Goal: Check status: Check status

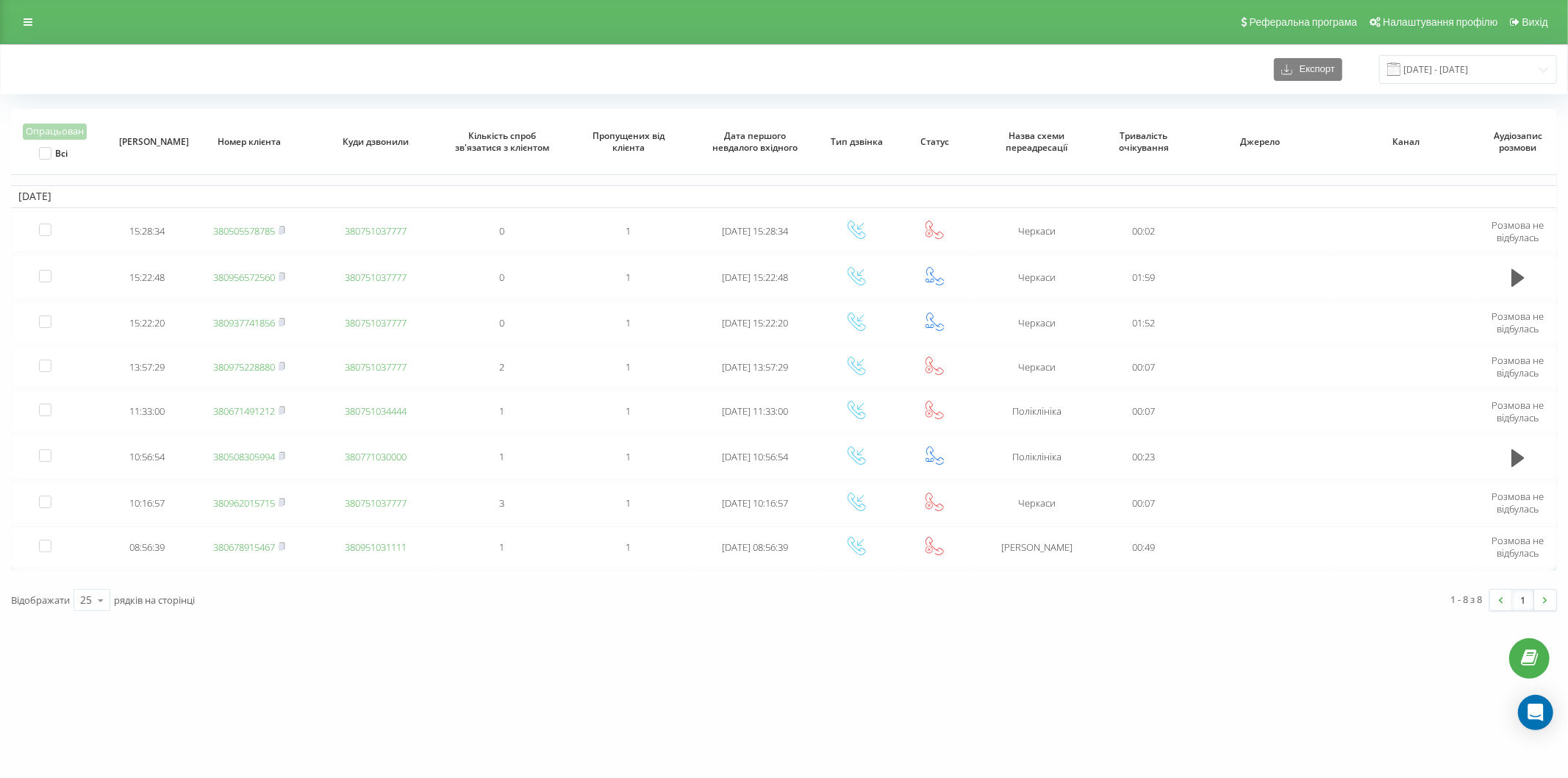
click at [564, 647] on div "vashlikar.ck.ua Проекти vashlikar.ck.ua Дашборд Центр звернень Журнал дзвінків …" at bounding box center [784, 389] width 1568 height 778
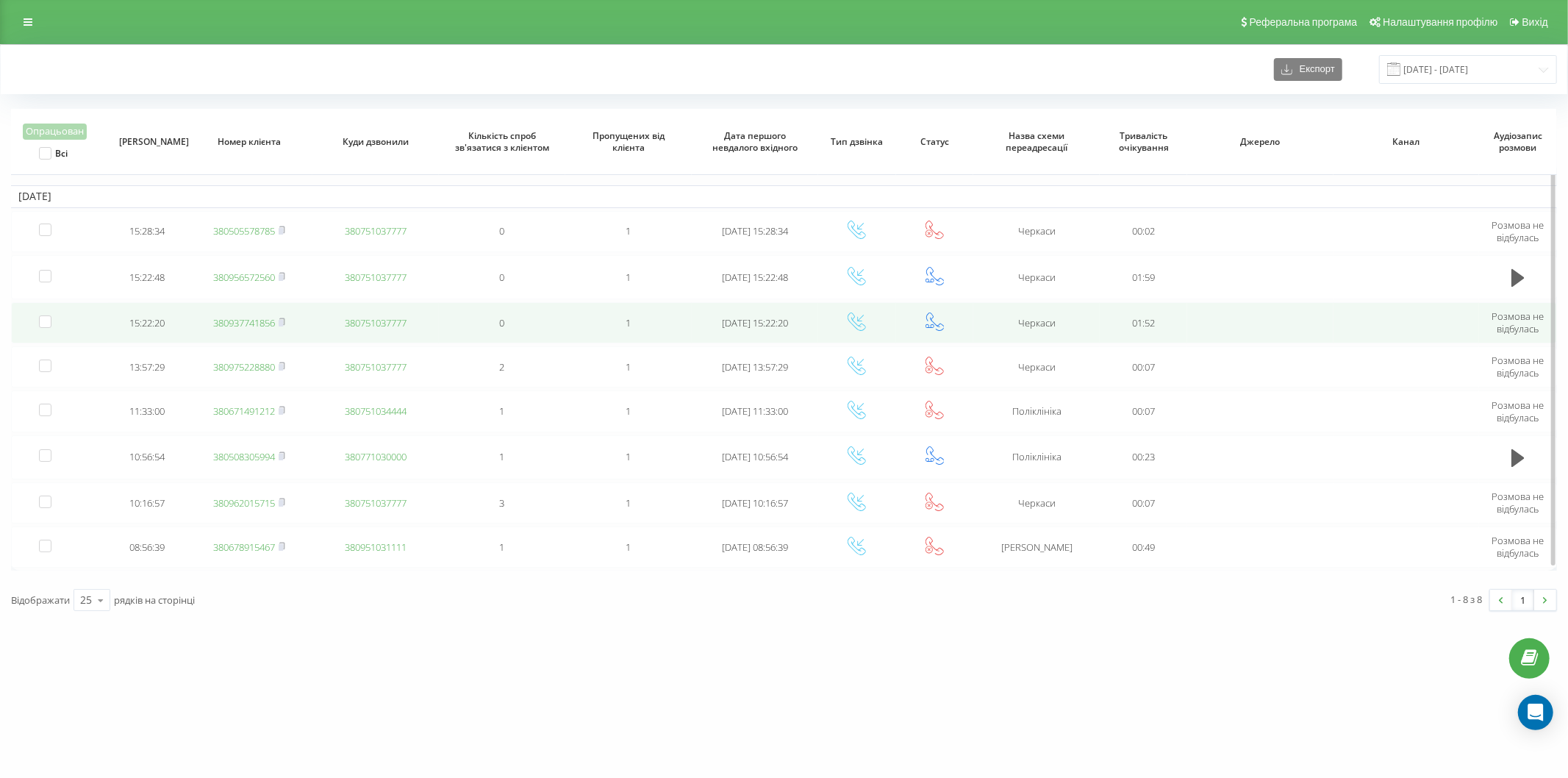
click at [230, 325] on link "380937741856" at bounding box center [244, 322] width 62 height 13
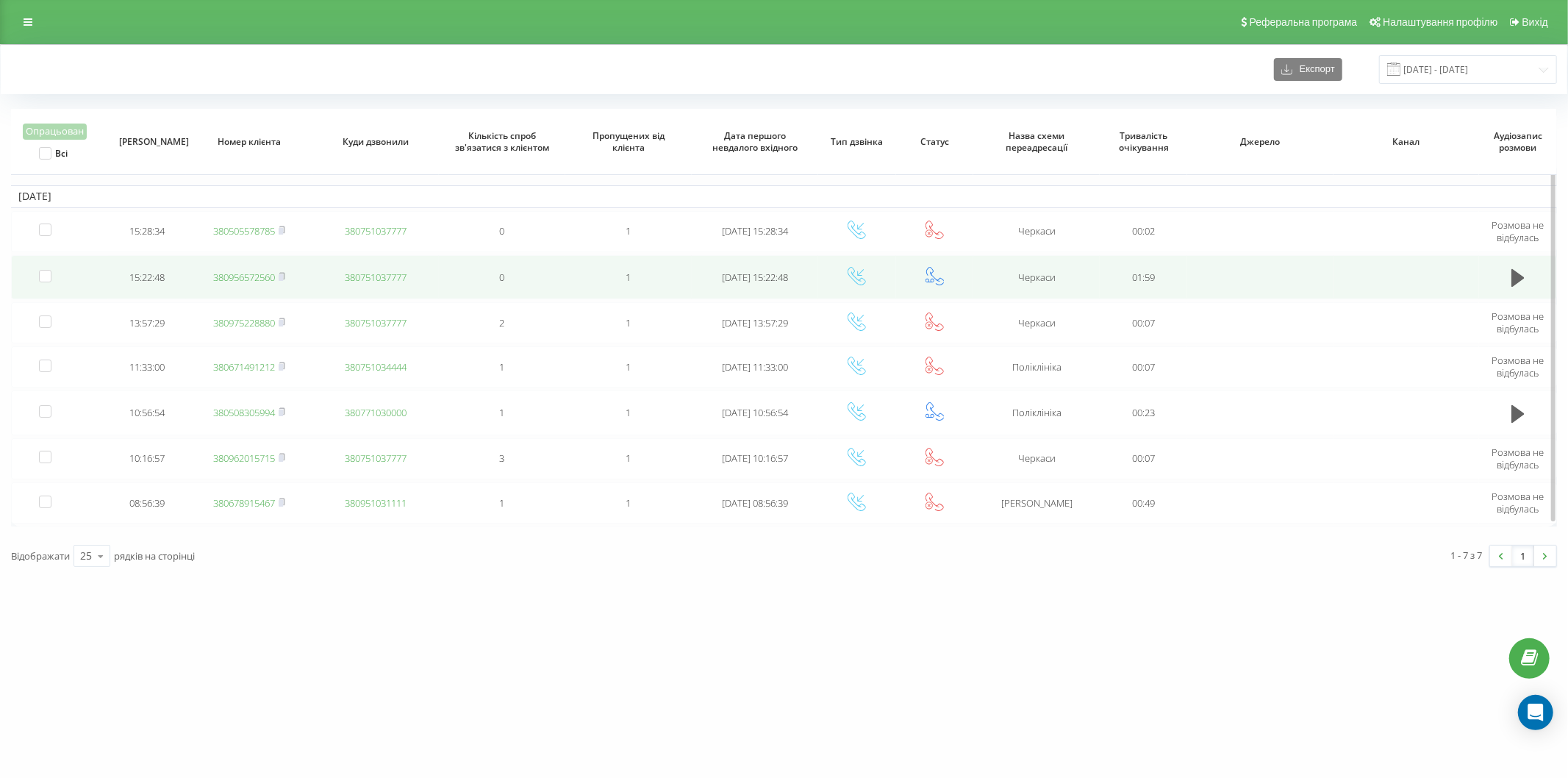
click at [237, 275] on link "380956572560" at bounding box center [244, 277] width 62 height 13
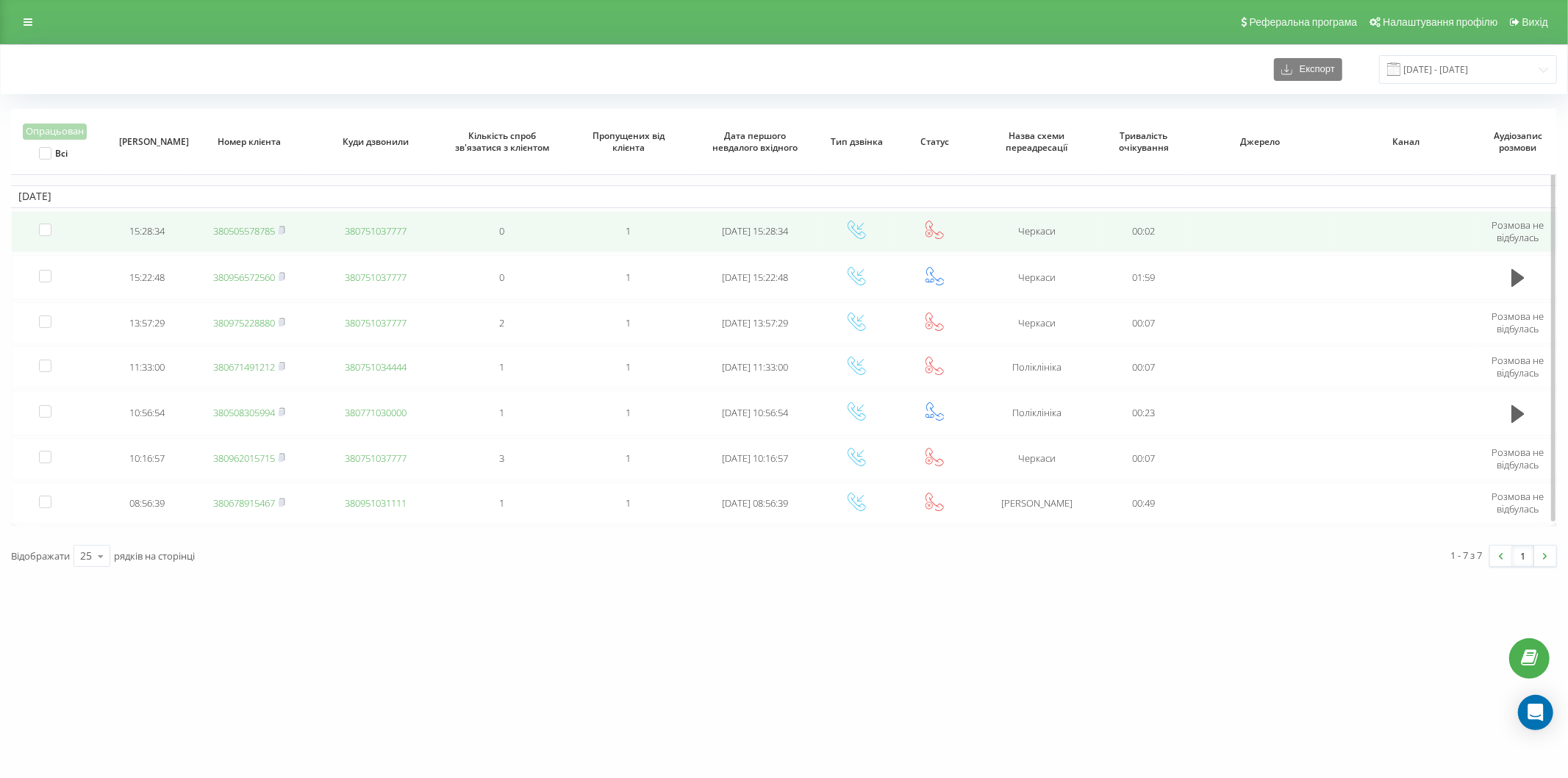
click at [221, 231] on link "380505578785" at bounding box center [244, 231] width 62 height 13
click at [226, 228] on link "380673464341" at bounding box center [244, 231] width 62 height 13
